Goal: Information Seeking & Learning: Understand process/instructions

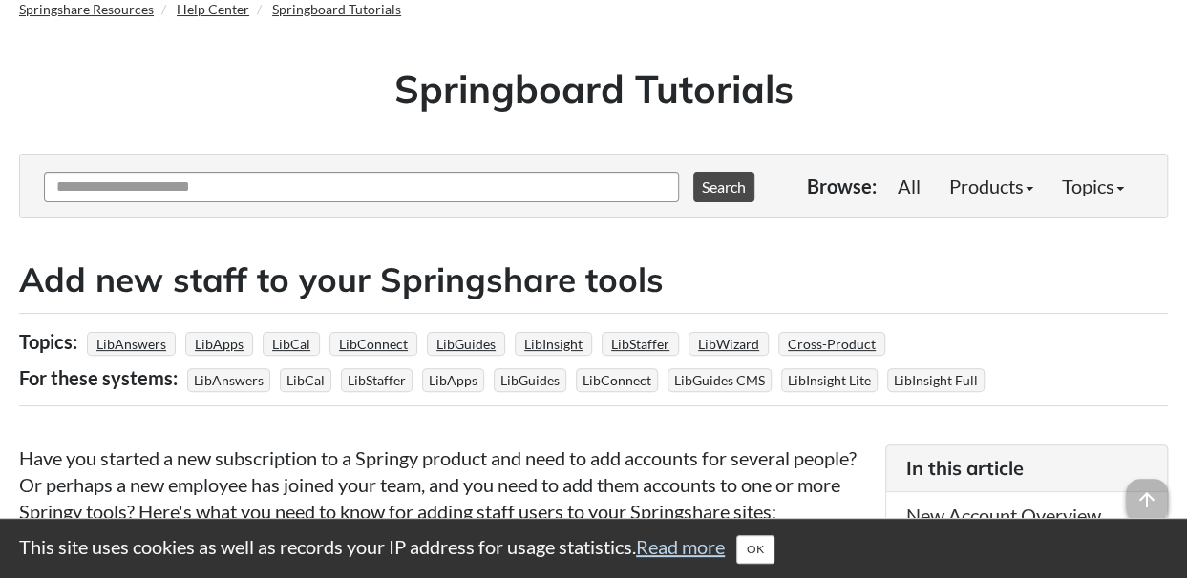
scroll to position [191, 0]
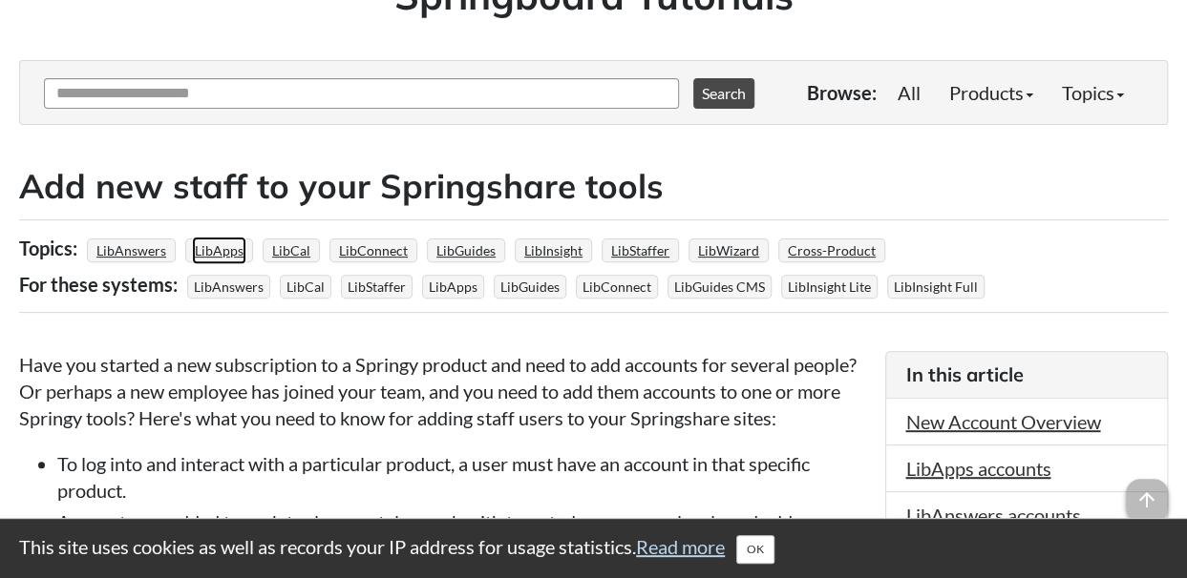
click at [235, 249] on link "LibApps" at bounding box center [219, 251] width 54 height 28
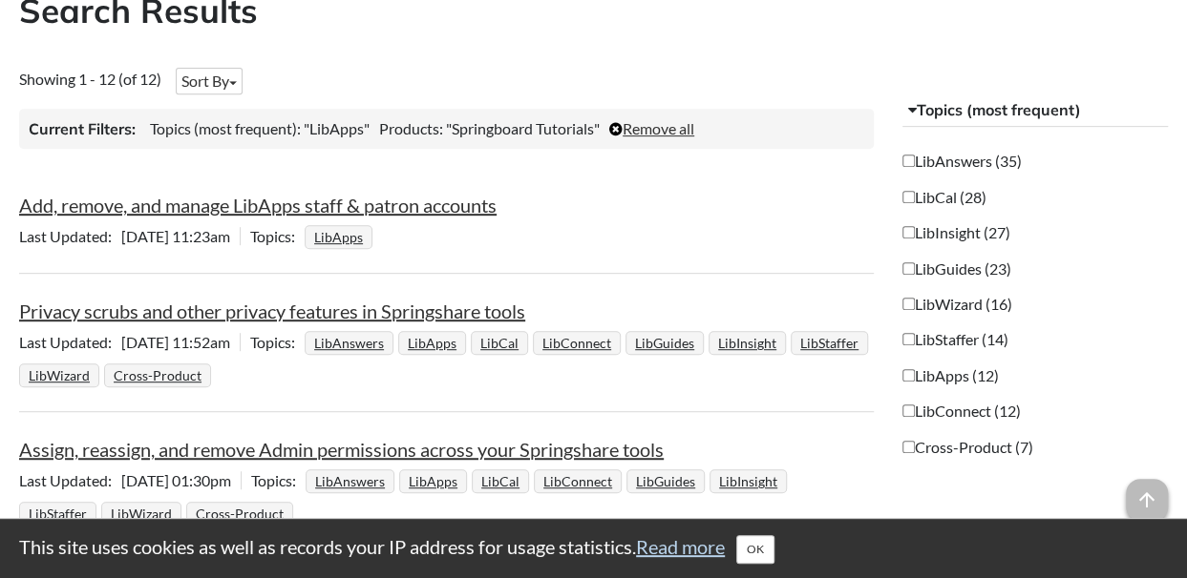
scroll to position [382, 0]
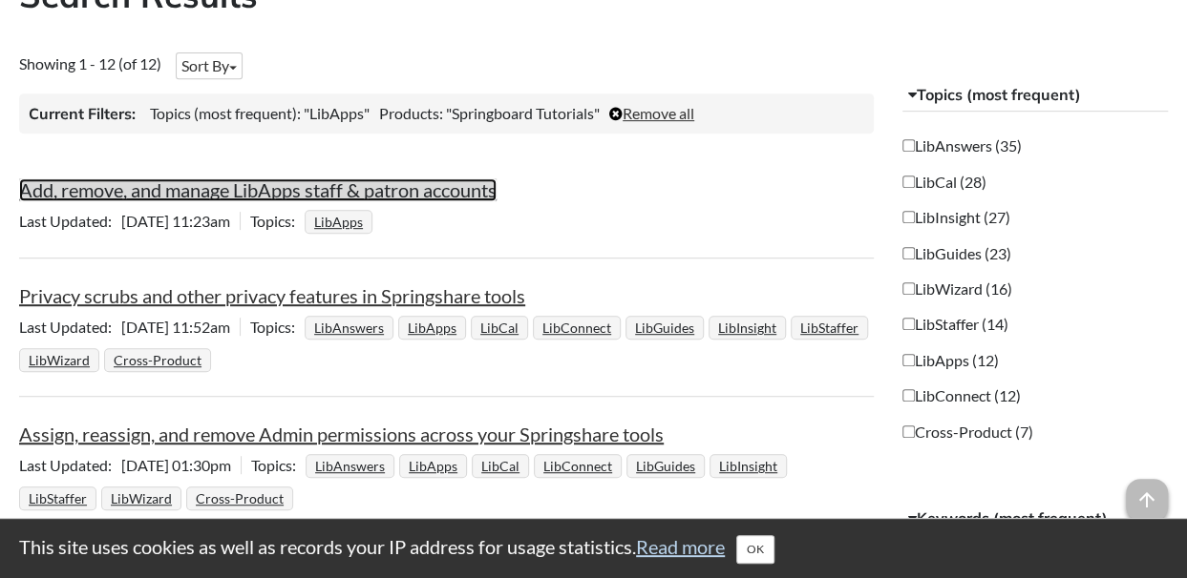
click at [316, 186] on link "Add, remove, and manage LibApps staff & patron accounts" at bounding box center [257, 190] width 477 height 23
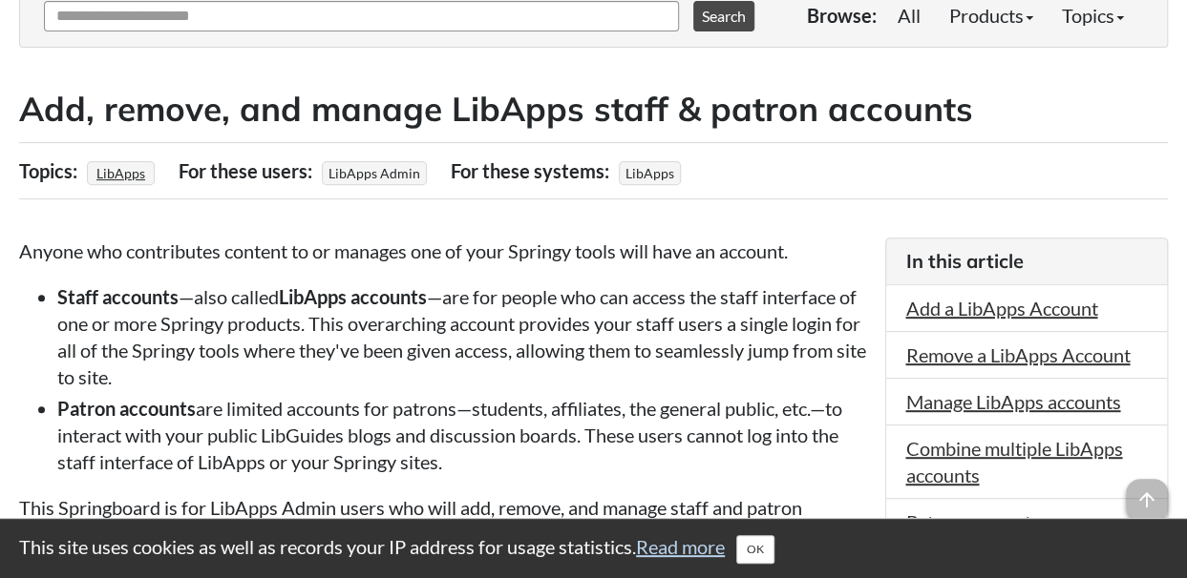
scroll to position [286, 0]
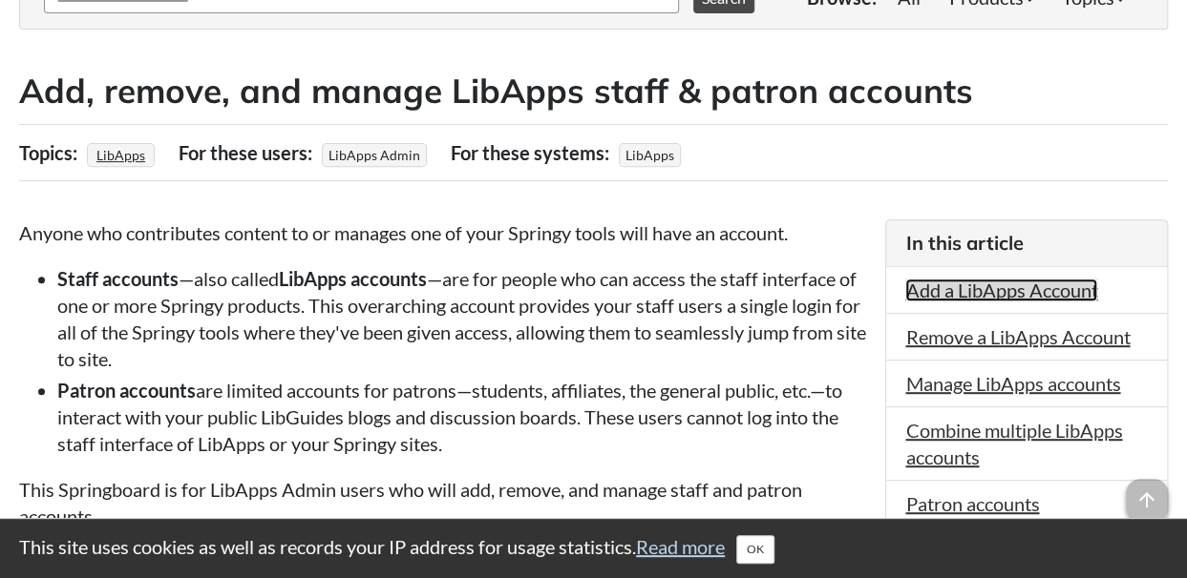
click at [1006, 295] on link "Add a LibApps Account" at bounding box center [1001, 290] width 192 height 23
